Goal: Contribute content

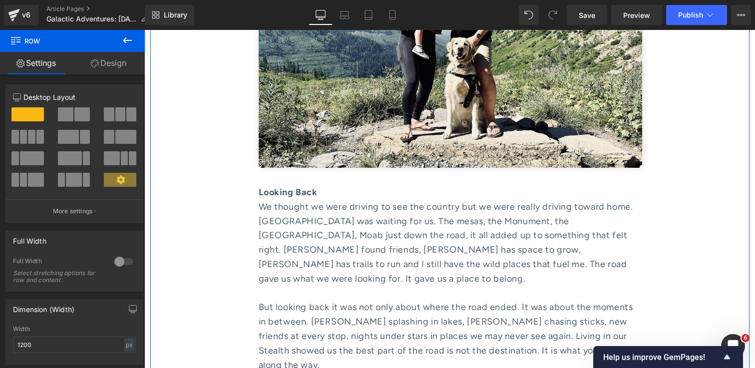
scroll to position [3676, 0]
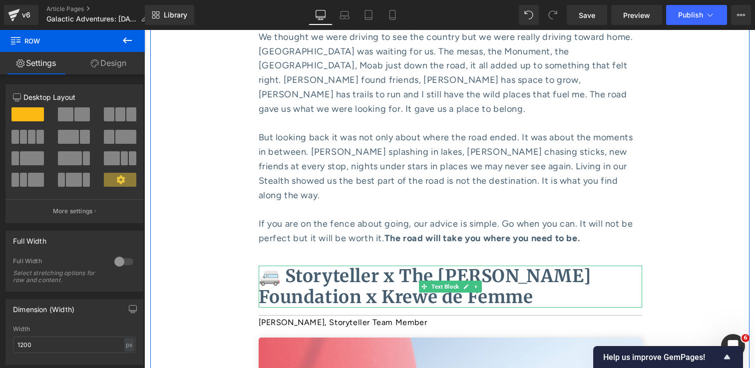
click at [452, 266] on div "🚐 Storyteller x The [PERSON_NAME] Foundation x Krewe de Femme Text Block" at bounding box center [451, 287] width 384 height 42
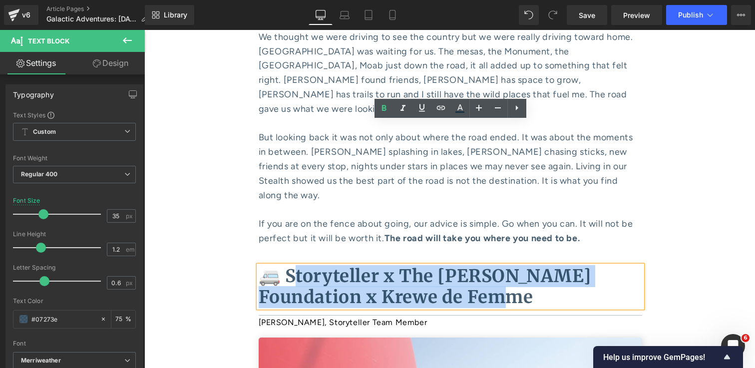
drag, startPoint x: 539, startPoint y: 158, endPoint x: 287, endPoint y: 132, distance: 253.6
click at [287, 266] on p "🚐 Storyteller x The [PERSON_NAME] Foundation x Krewe de Femme" at bounding box center [451, 287] width 384 height 42
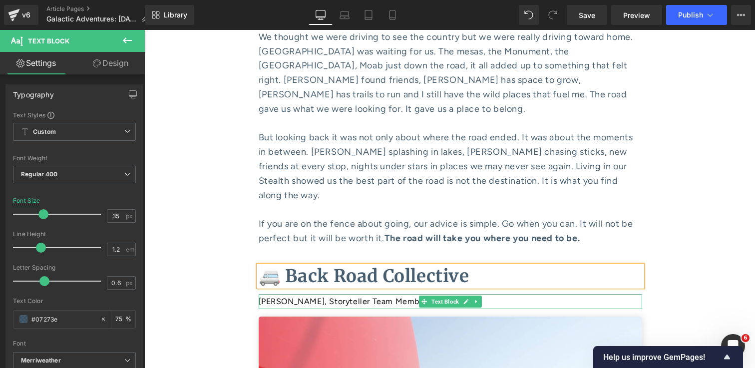
click at [309, 295] on p "[PERSON_NAME], Storyteller Team Member" at bounding box center [451, 302] width 384 height 14
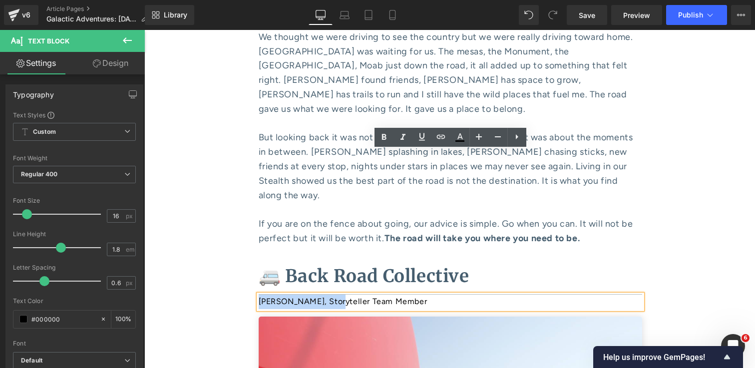
drag, startPoint x: 337, startPoint y: 160, endPoint x: 259, endPoint y: 161, distance: 77.9
click at [259, 295] on p "[PERSON_NAME], Storyteller Team Member" at bounding box center [451, 302] width 384 height 14
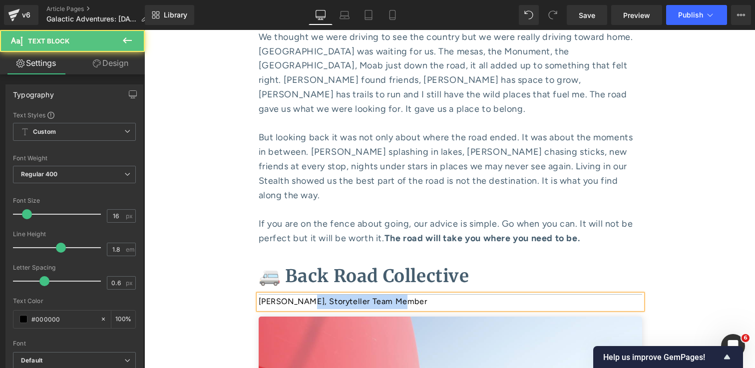
drag, startPoint x: 403, startPoint y: 156, endPoint x: 299, endPoint y: 162, distance: 104.5
click at [299, 295] on p "[PERSON_NAME], Storyteller Team Member" at bounding box center [451, 302] width 384 height 14
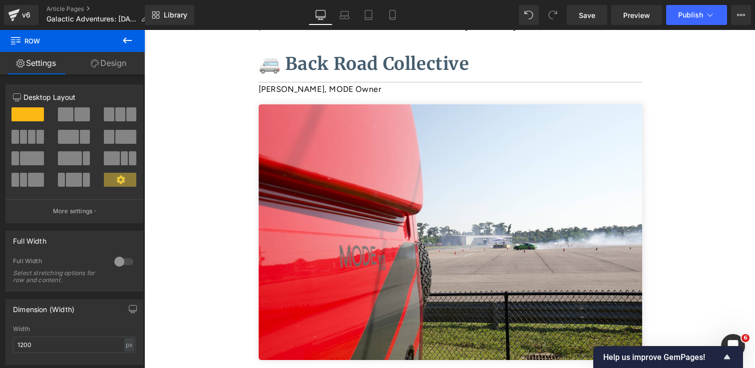
scroll to position [3927, 0]
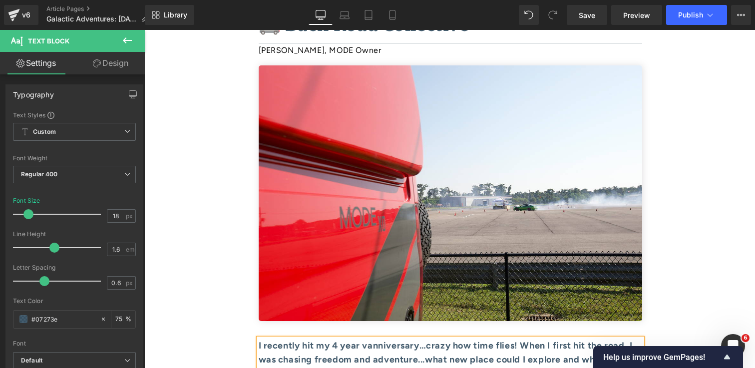
click at [347, 368] on b "adventure could I find? What I didn’t expect was the vast community I quickly f…" at bounding box center [444, 374] width 370 height 11
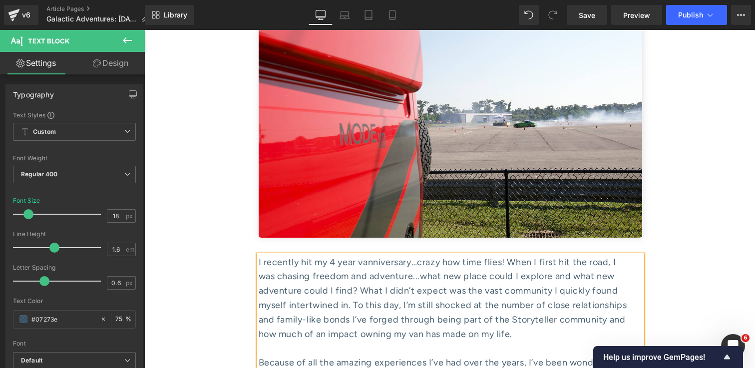
scroll to position [4014, 0]
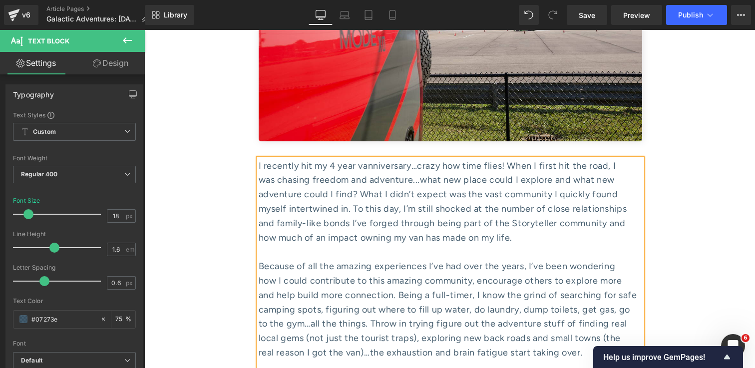
scroll to position [4157, 0]
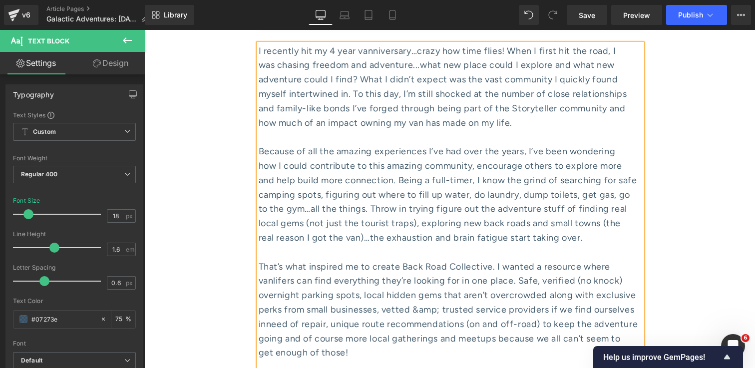
scroll to position [4247, 0]
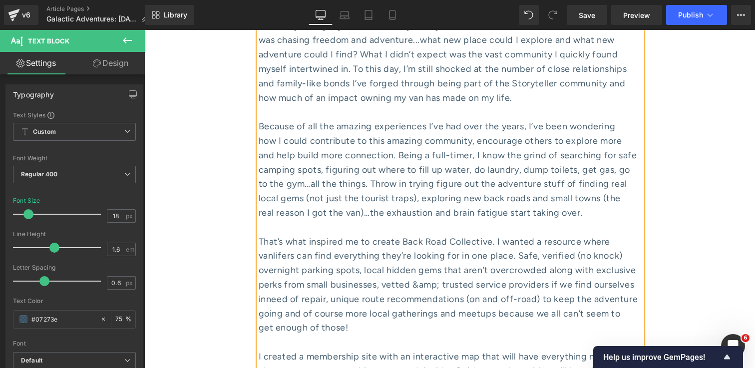
drag, startPoint x: 628, startPoint y: 258, endPoint x: 456, endPoint y: 258, distance: 171.8
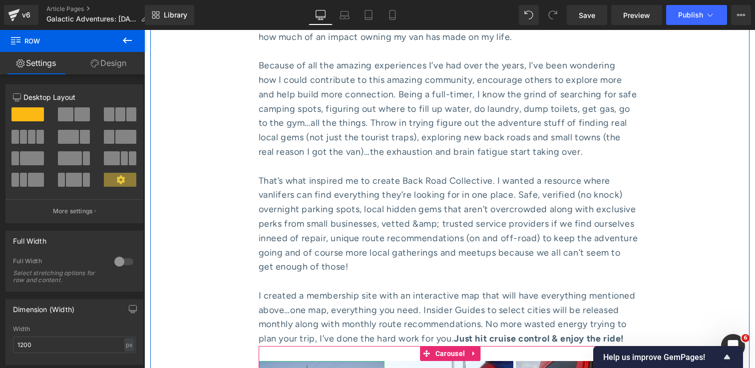
scroll to position [4320, 0]
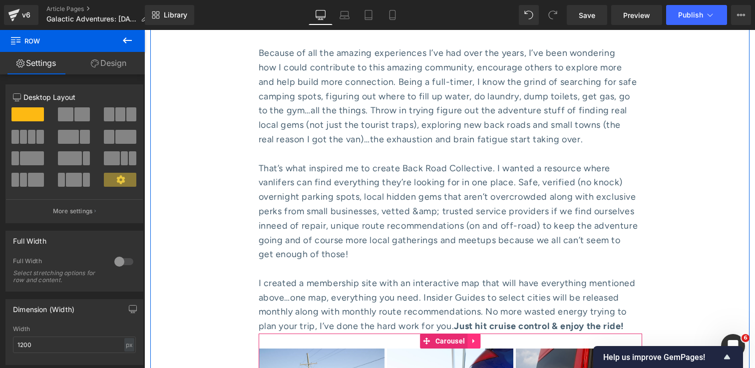
click at [475, 338] on icon at bounding box center [473, 341] width 7 height 7
click at [479, 338] on icon at bounding box center [480, 341] width 7 height 7
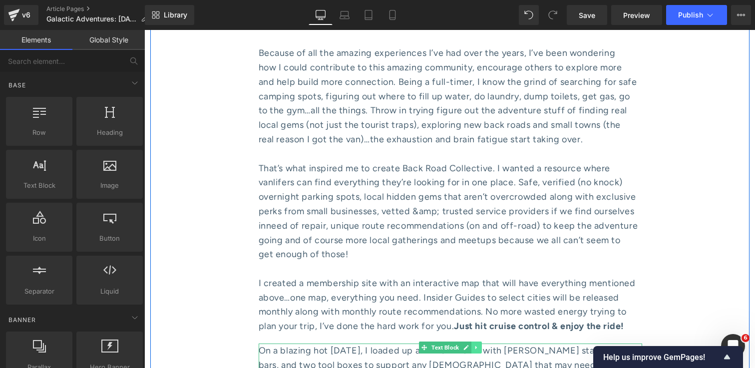
click at [477, 345] on icon at bounding box center [475, 348] width 5 height 6
click at [479, 345] on icon at bounding box center [481, 347] width 5 height 5
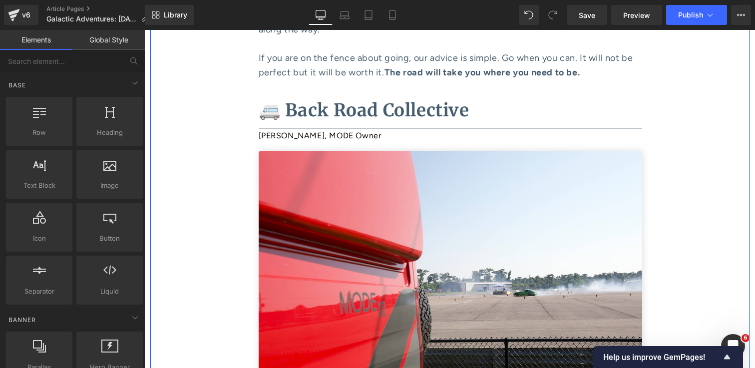
scroll to position [3832, 0]
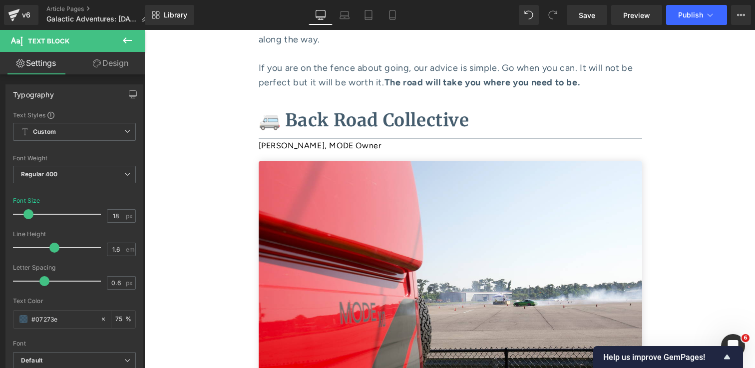
click at [97, 66] on icon at bounding box center [97, 63] width 8 height 8
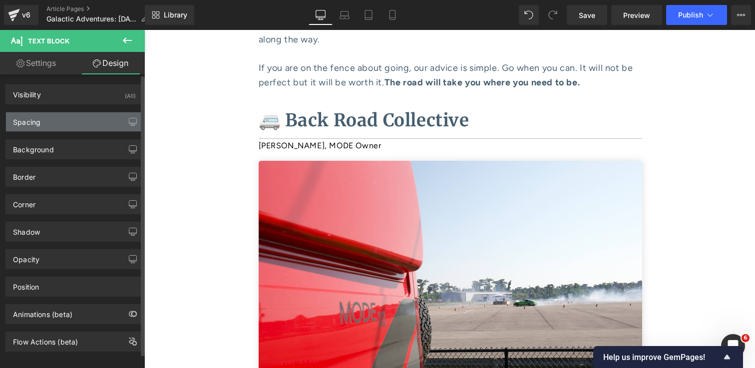
click at [55, 117] on div "Spacing" at bounding box center [74, 121] width 137 height 19
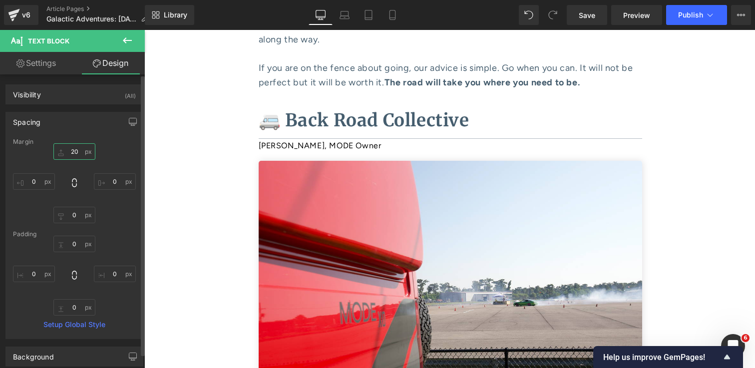
click at [74, 153] on input "20" at bounding box center [74, 151] width 42 height 16
type input "5"
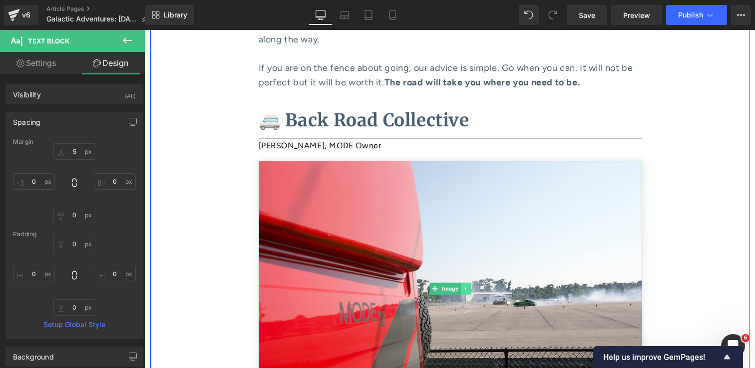
click at [468, 283] on link at bounding box center [465, 289] width 10 height 12
click at [458, 283] on link at bounding box center [460, 289] width 10 height 12
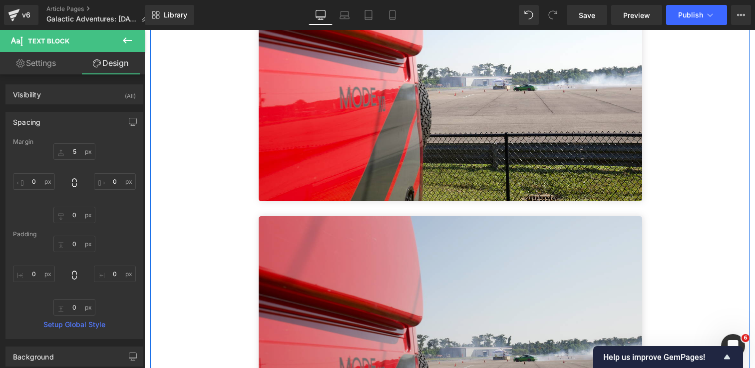
scroll to position [4049, 0]
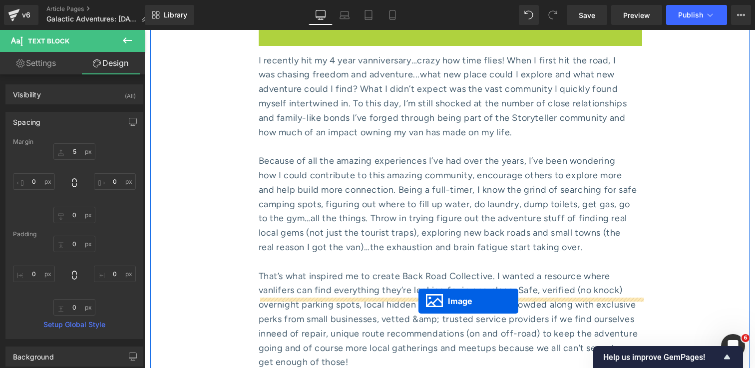
drag, startPoint x: 433, startPoint y: 197, endPoint x: 419, endPoint y: 301, distance: 105.3
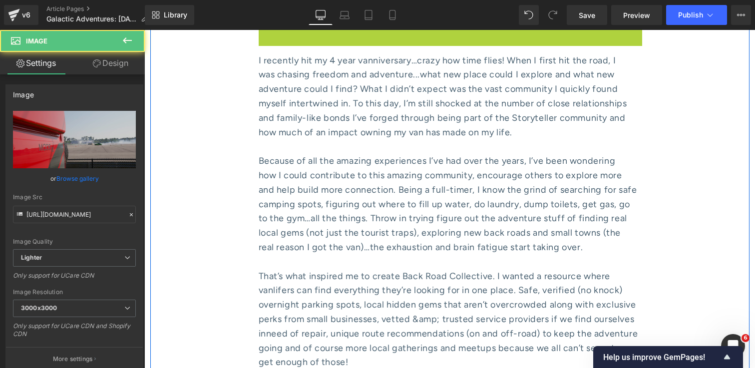
scroll to position [4205, 0]
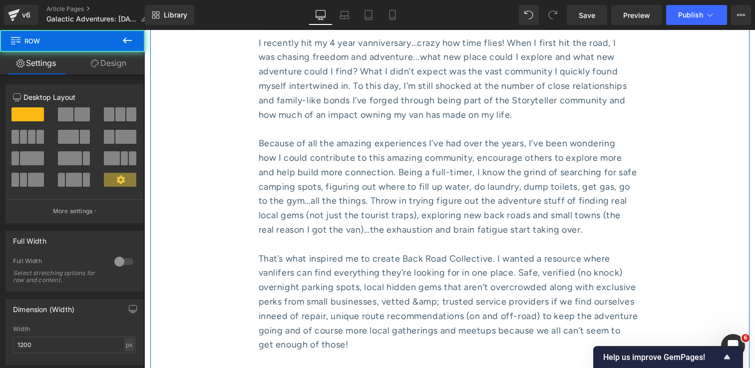
scroll to position [4228, 0]
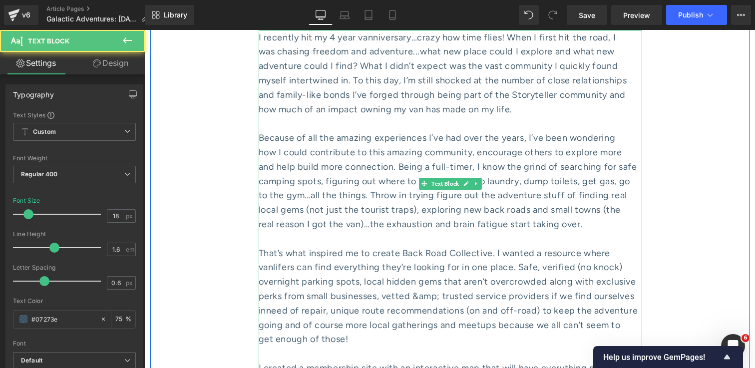
click at [544, 332] on div "get enough of those!" at bounding box center [451, 346] width 384 height 29
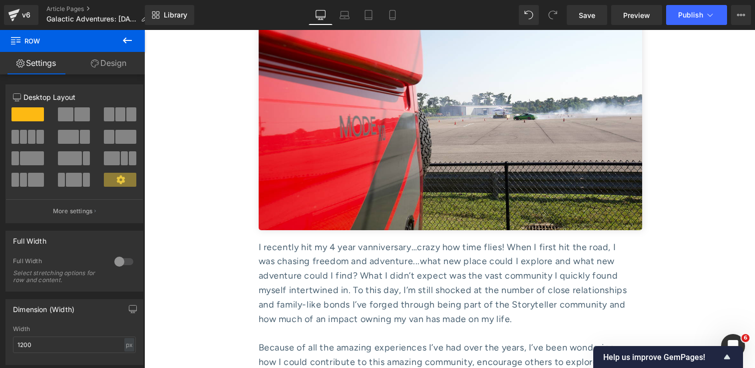
scroll to position [4003, 0]
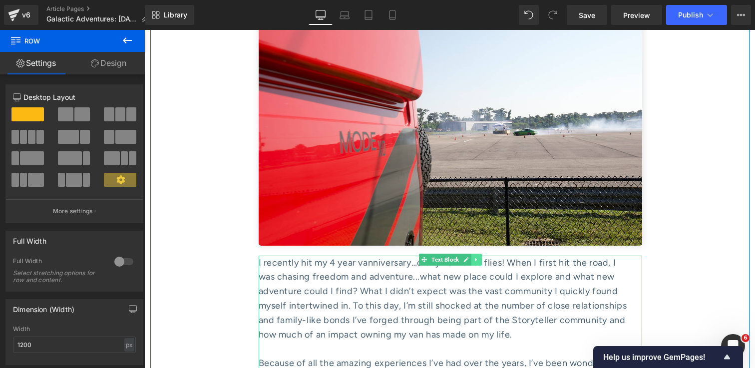
click at [477, 257] on icon at bounding box center [475, 260] width 5 height 6
click at [470, 257] on icon at bounding box center [470, 259] width 5 height 5
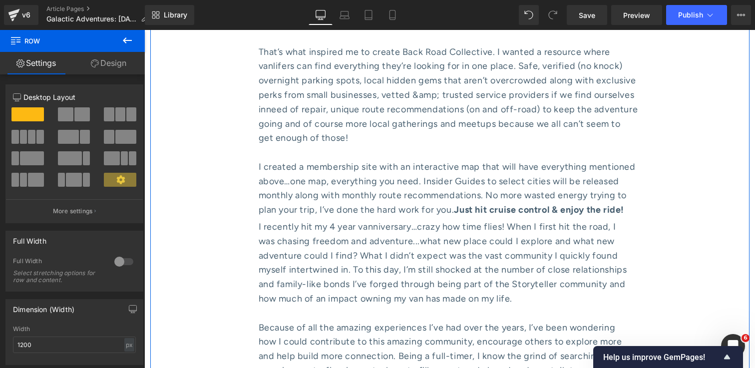
scroll to position [4435, 0]
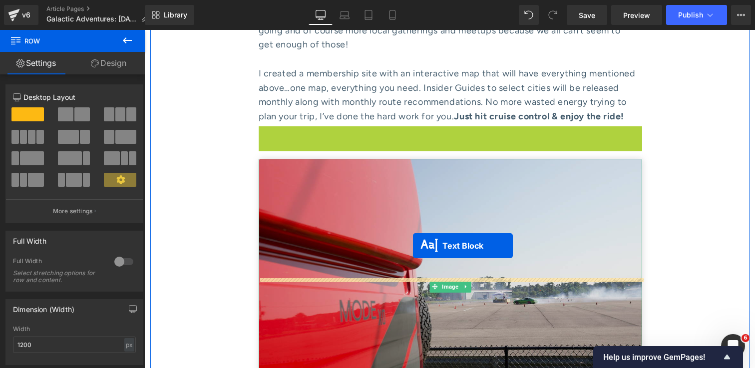
drag, startPoint x: 425, startPoint y: 74, endPoint x: 413, endPoint y: 246, distance: 171.7
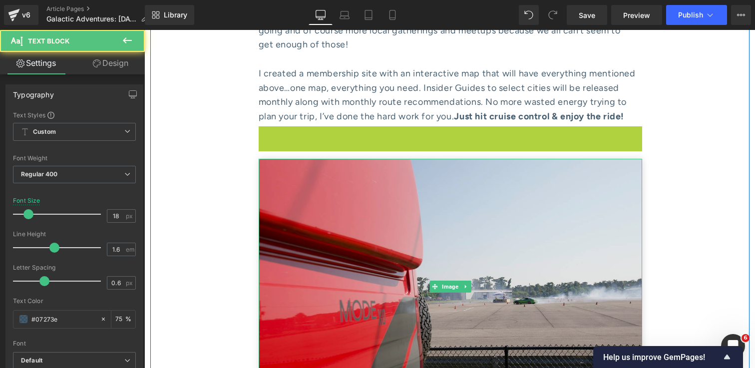
scroll to position [4495, 0]
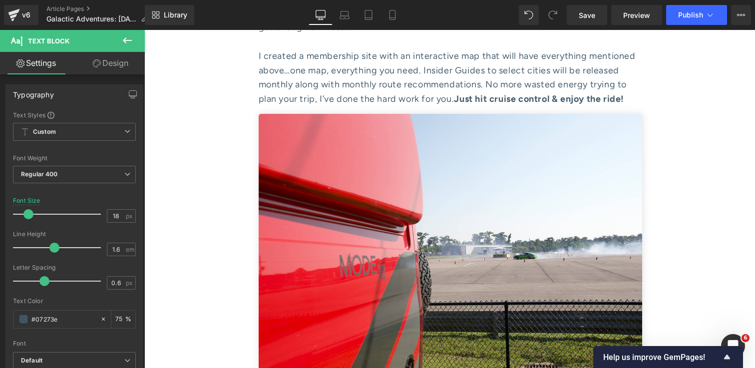
scroll to position [4544, 0]
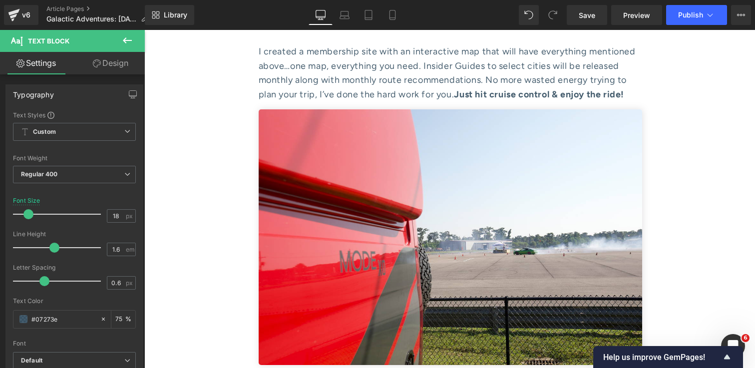
paste div
drag, startPoint x: 612, startPoint y: 296, endPoint x: 479, endPoint y: 294, distance: 132.9
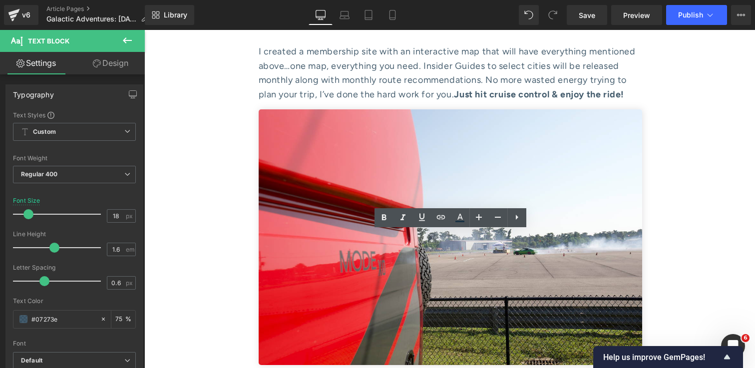
copy div "[DOMAIN_NAME]"
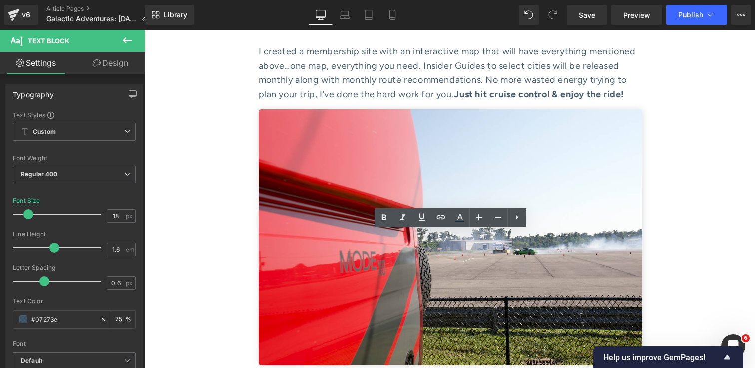
drag, startPoint x: 614, startPoint y: 297, endPoint x: 477, endPoint y: 291, distance: 136.5
click at [442, 223] on icon at bounding box center [441, 217] width 12 height 12
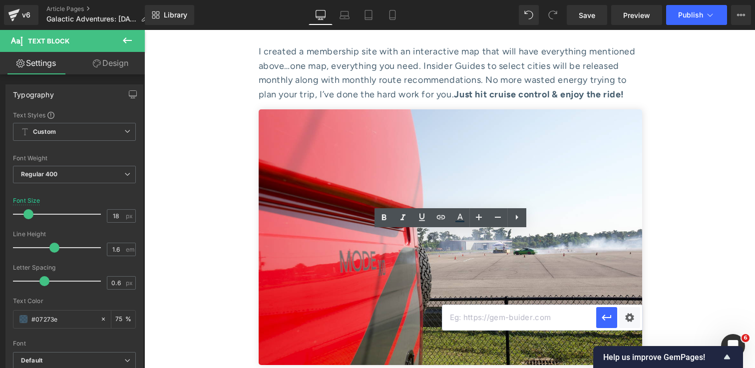
click at [499, 321] on input "text" at bounding box center [520, 317] width 154 height 25
paste input "[DOMAIN_NAME]"
type input "[DOMAIN_NAME]"
click at [606, 315] on icon "button" at bounding box center [607, 318] width 12 height 12
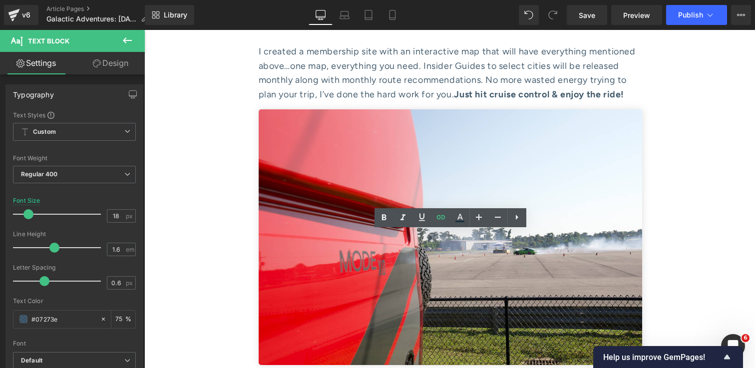
drag, startPoint x: 627, startPoint y: 296, endPoint x: 261, endPoint y: 295, distance: 366.6
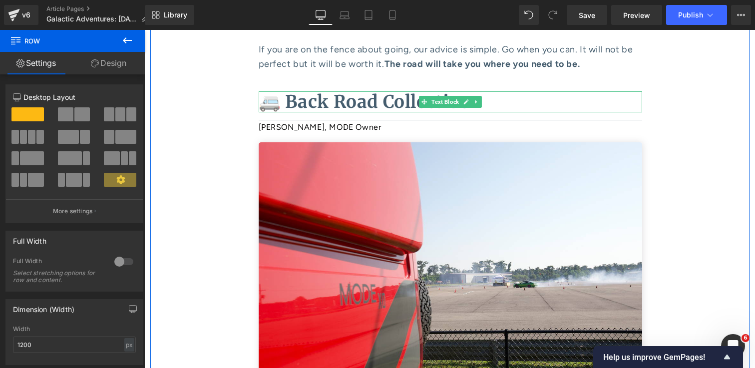
scroll to position [3895, 0]
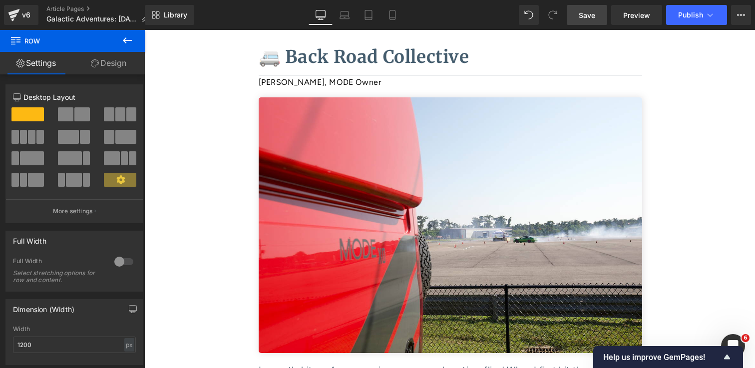
click at [580, 8] on link "Save" at bounding box center [587, 15] width 40 height 20
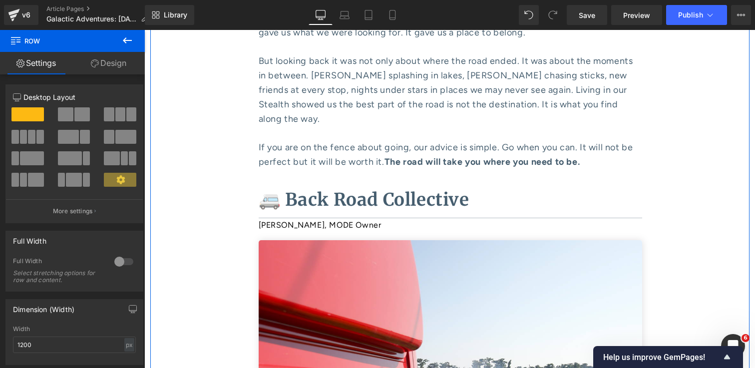
scroll to position [3752, 0]
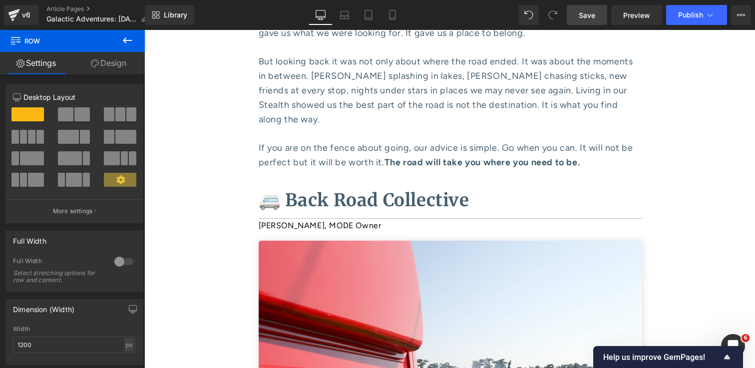
click at [589, 10] on span "Save" at bounding box center [587, 15] width 16 height 10
